Goal: Transaction & Acquisition: Purchase product/service

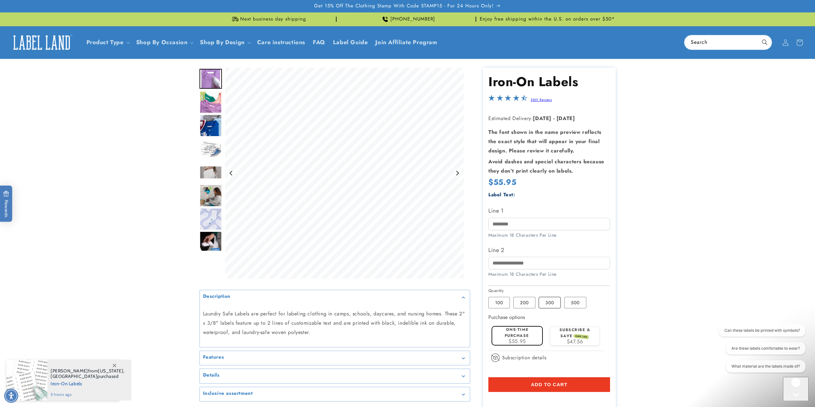
click at [553, 303] on label "300 Variant sold out or unavailable" at bounding box center [550, 303] width 22 height 12
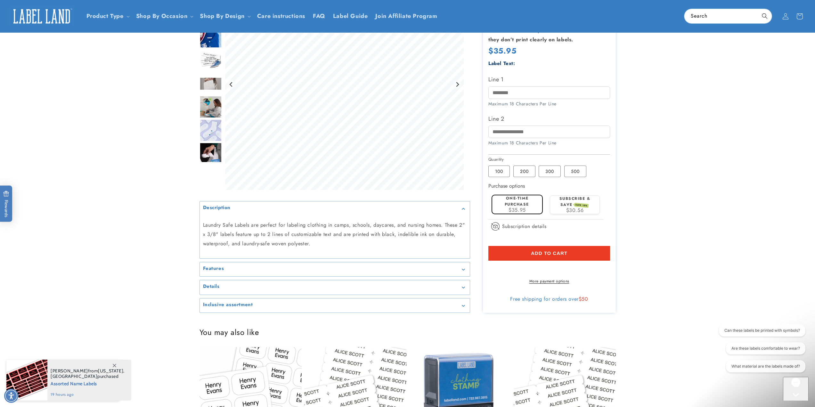
scroll to position [128, 0]
